Goal: Task Accomplishment & Management: Manage account settings

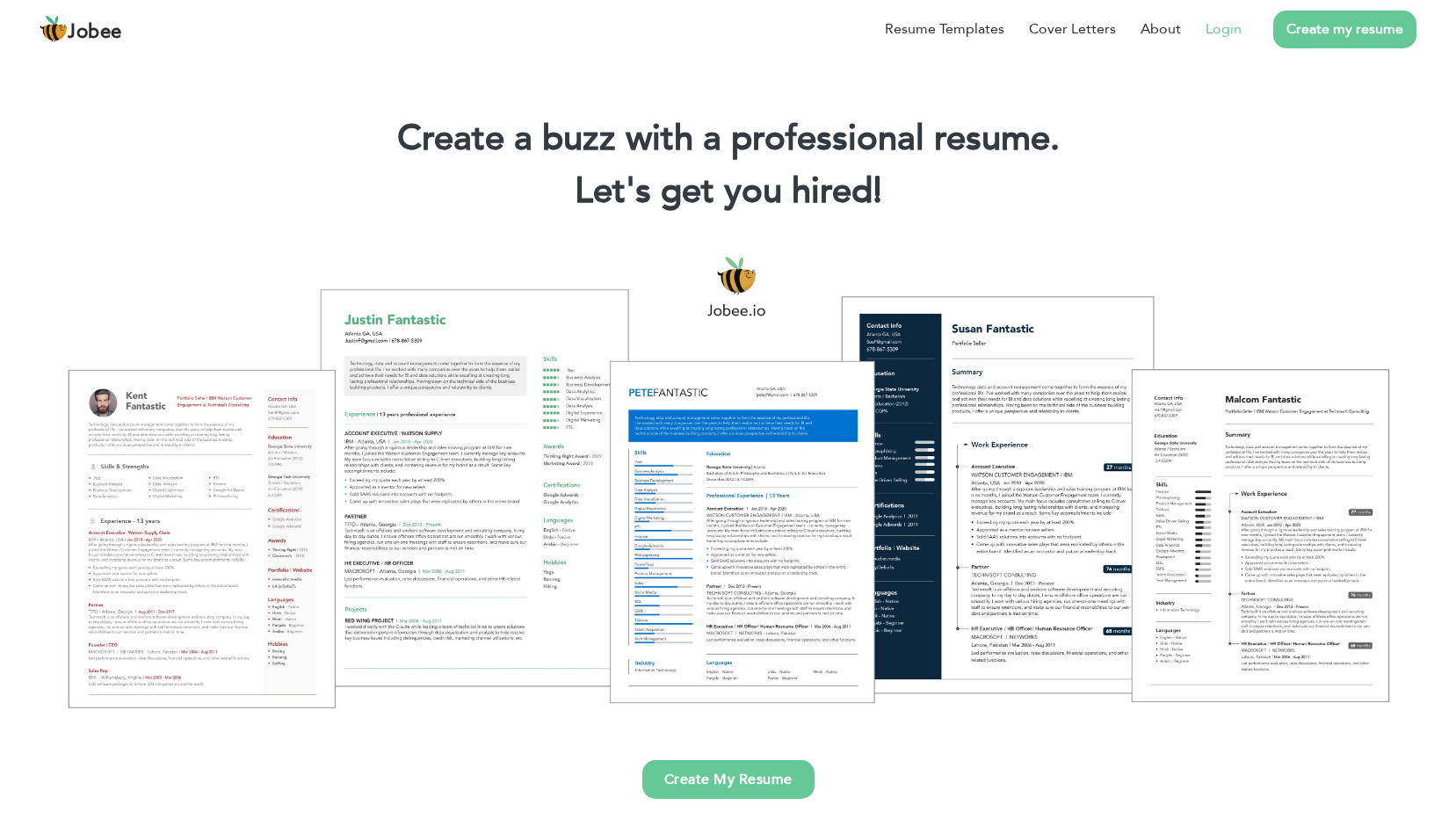
click at [1239, 26] on link "Login" at bounding box center [1223, 29] width 36 height 21
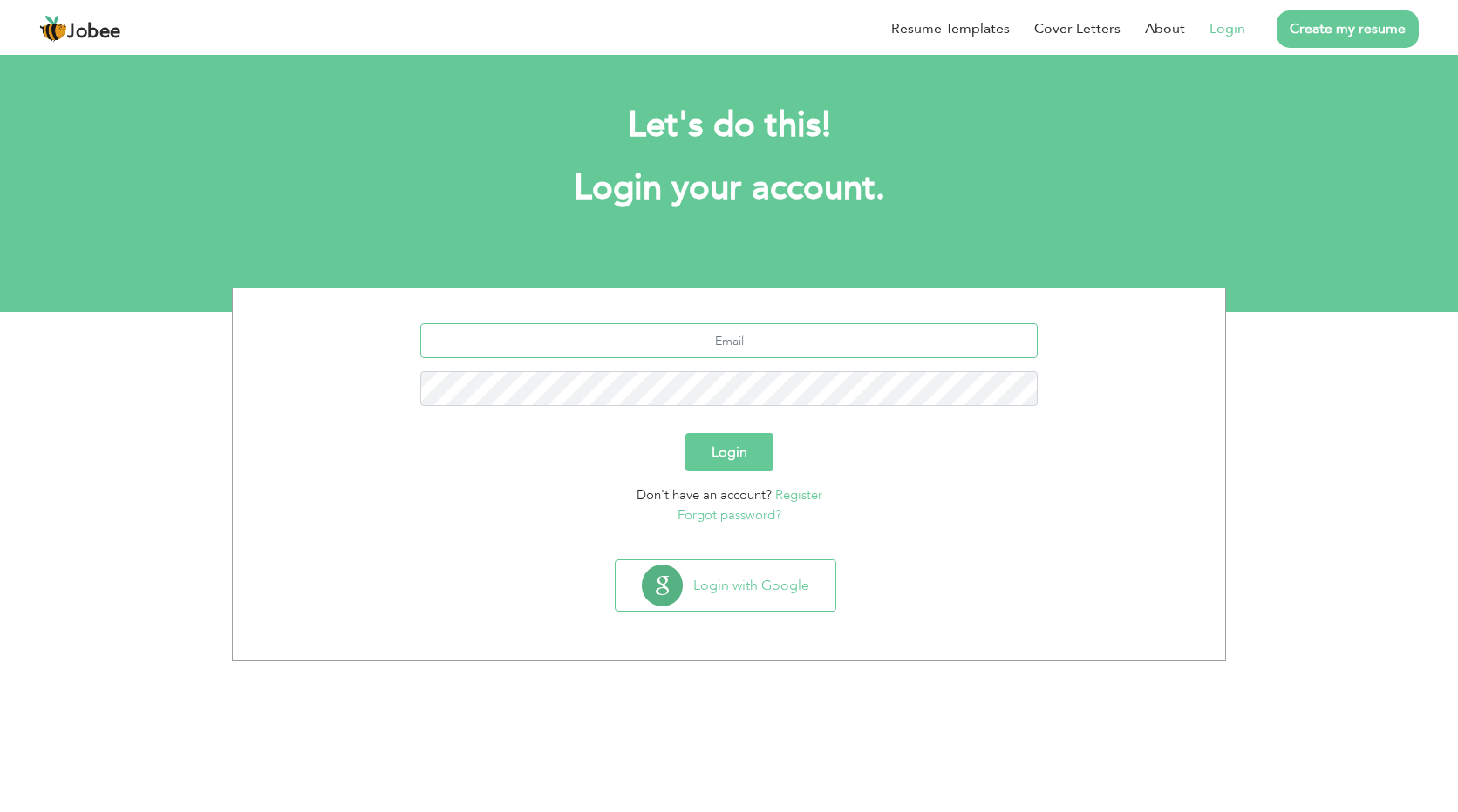
click at [756, 341] on input "text" at bounding box center [729, 341] width 618 height 35
click at [754, 343] on input "text" at bounding box center [729, 341] width 618 height 35
